Goal: Task Accomplishment & Management: Manage account settings

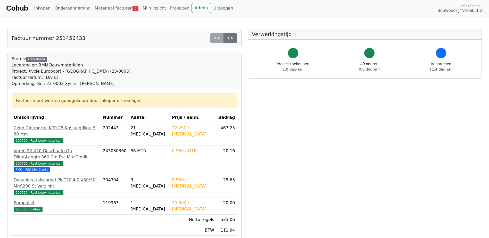
drag, startPoint x: 0, startPoint y: 0, endPoint x: 13, endPoint y: 129, distance: 129.6
click at [6, 129] on body "Cohub Inkopen Onderaanneming Materiaal facturen 6 Mijn inzicht Projecten Admin …" at bounding box center [244, 185] width 489 height 370
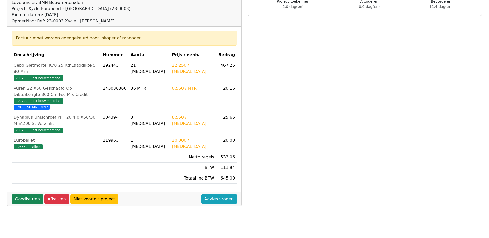
scroll to position [77, 0]
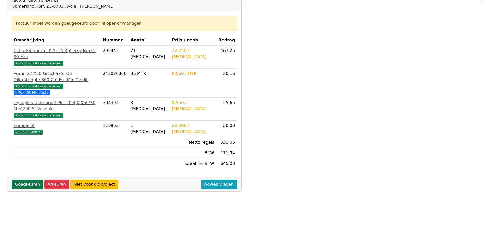
click at [28, 180] on link "Goedkeuren" at bounding box center [28, 185] width 32 height 10
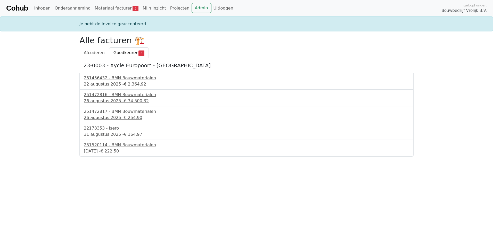
click at [118, 80] on div "251456432 - BMN Bouwmaterialen" at bounding box center [246, 78] width 325 height 6
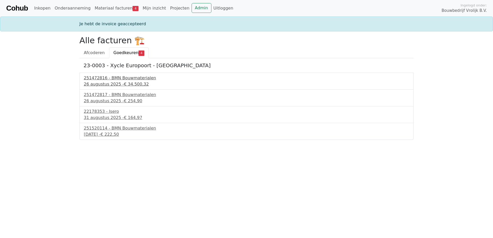
click at [111, 82] on div "26 augustus 2025 - € 34.500,32" at bounding box center [246, 84] width 325 height 6
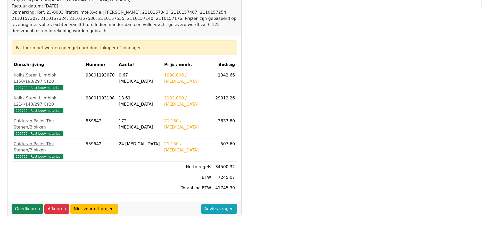
scroll to position [77, 0]
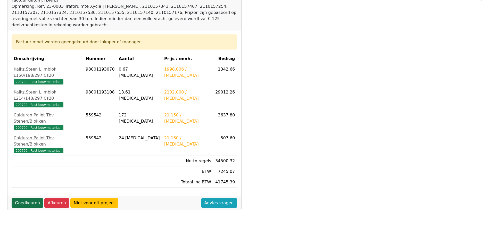
click at [33, 198] on link "Goedkeuren" at bounding box center [28, 203] width 32 height 10
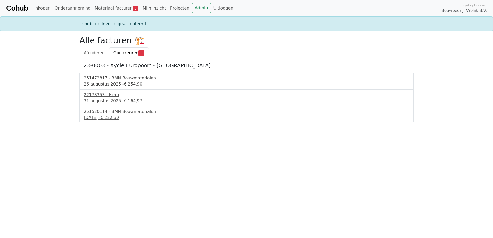
click at [115, 77] on div "251472817 - BMN Bouwmaterialen" at bounding box center [246, 78] width 325 height 6
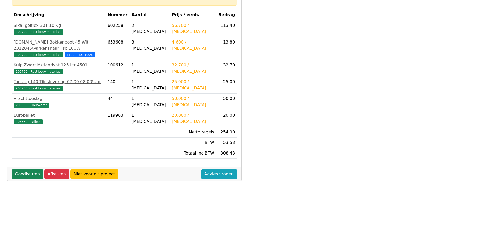
scroll to position [103, 0]
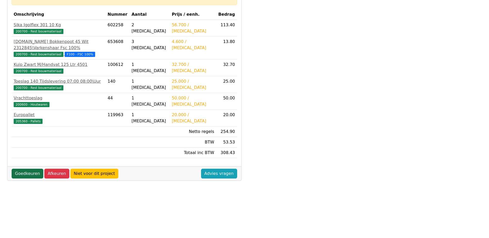
click at [26, 169] on link "Goedkeuren" at bounding box center [28, 174] width 32 height 10
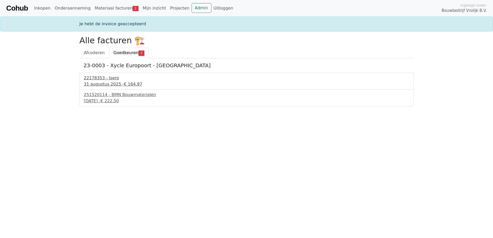
click at [109, 78] on div "22178353 - Isero" at bounding box center [246, 78] width 325 height 6
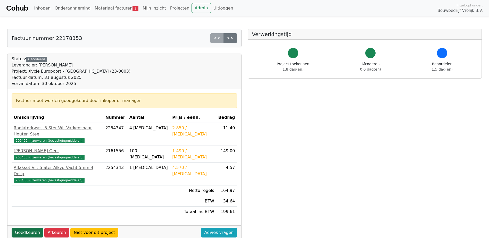
click at [23, 228] on link "Goedkeuren" at bounding box center [28, 233] width 32 height 10
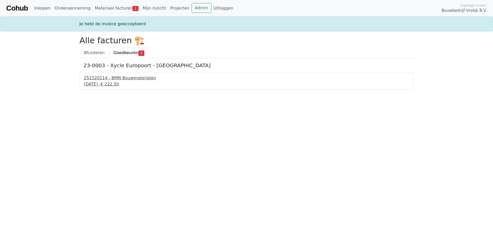
click at [105, 78] on div "251520114 - BMN Bouwmaterialen" at bounding box center [246, 78] width 325 height 6
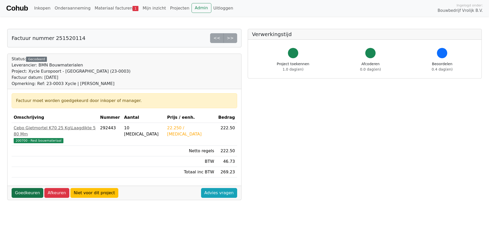
click at [36, 188] on link "Goedkeuren" at bounding box center [28, 193] width 32 height 10
